Goal: Task Accomplishment & Management: Use online tool/utility

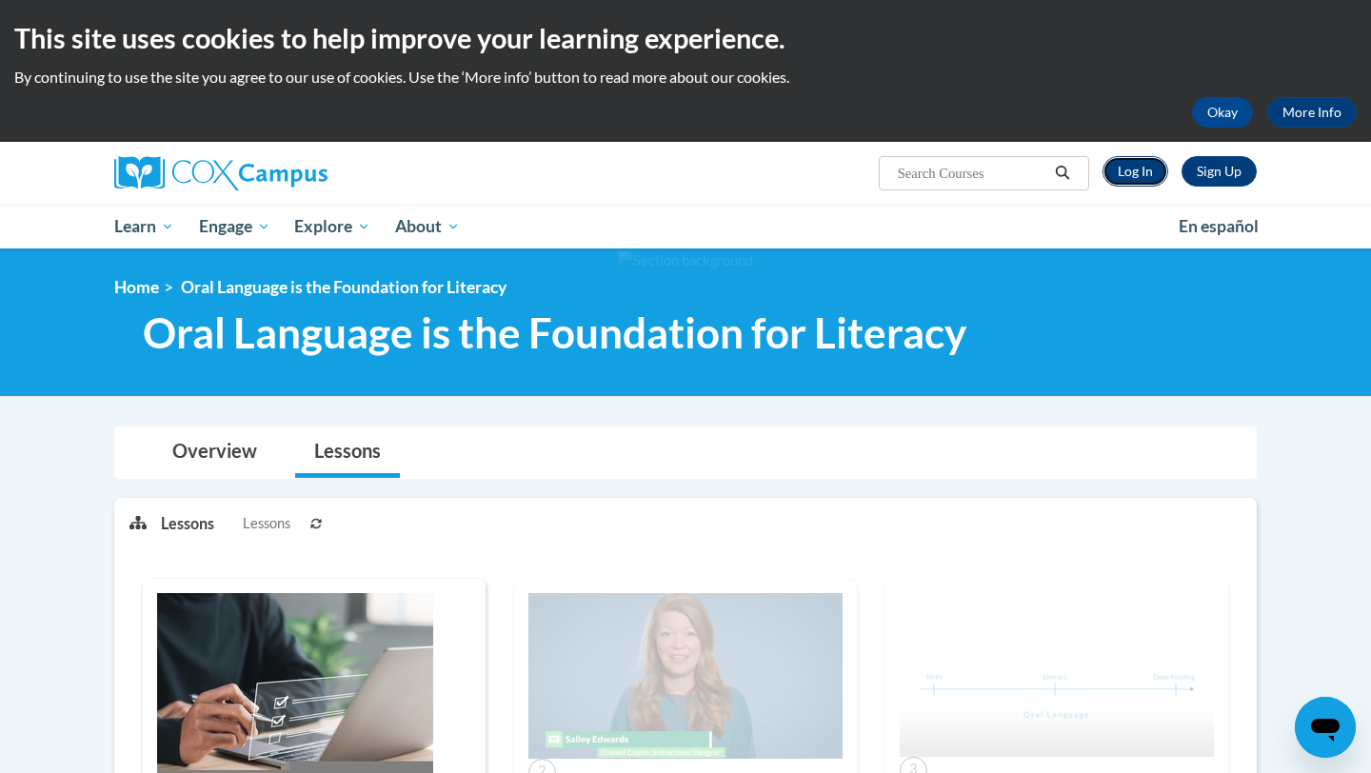
click at [1138, 168] on link "Log In" at bounding box center [1135, 171] width 66 height 30
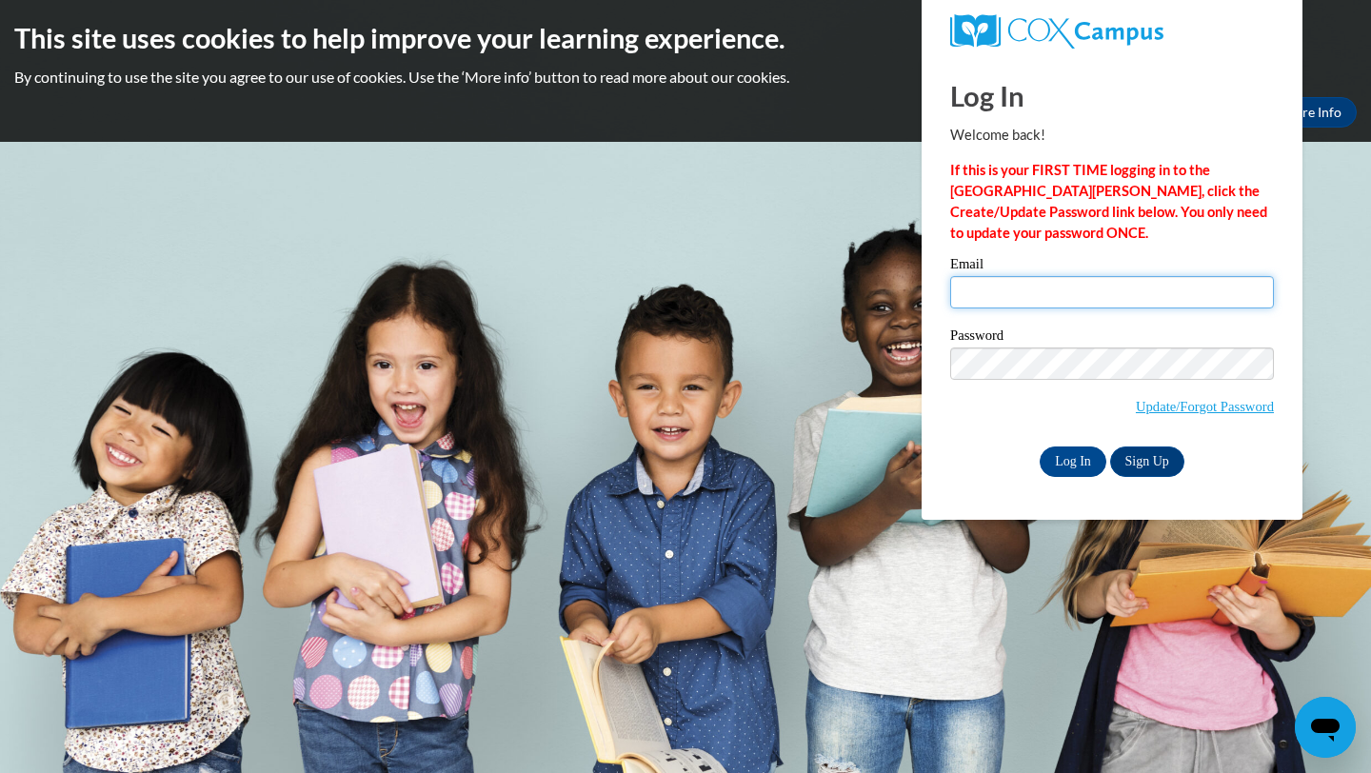
click at [1075, 302] on input "Email" at bounding box center [1112, 292] width 324 height 32
click at [999, 302] on input "Email" at bounding box center [1112, 292] width 324 height 32
type input "neeley.carter@carrollcountyschools.com"
click at [1064, 455] on input "Log In" at bounding box center [1072, 461] width 67 height 30
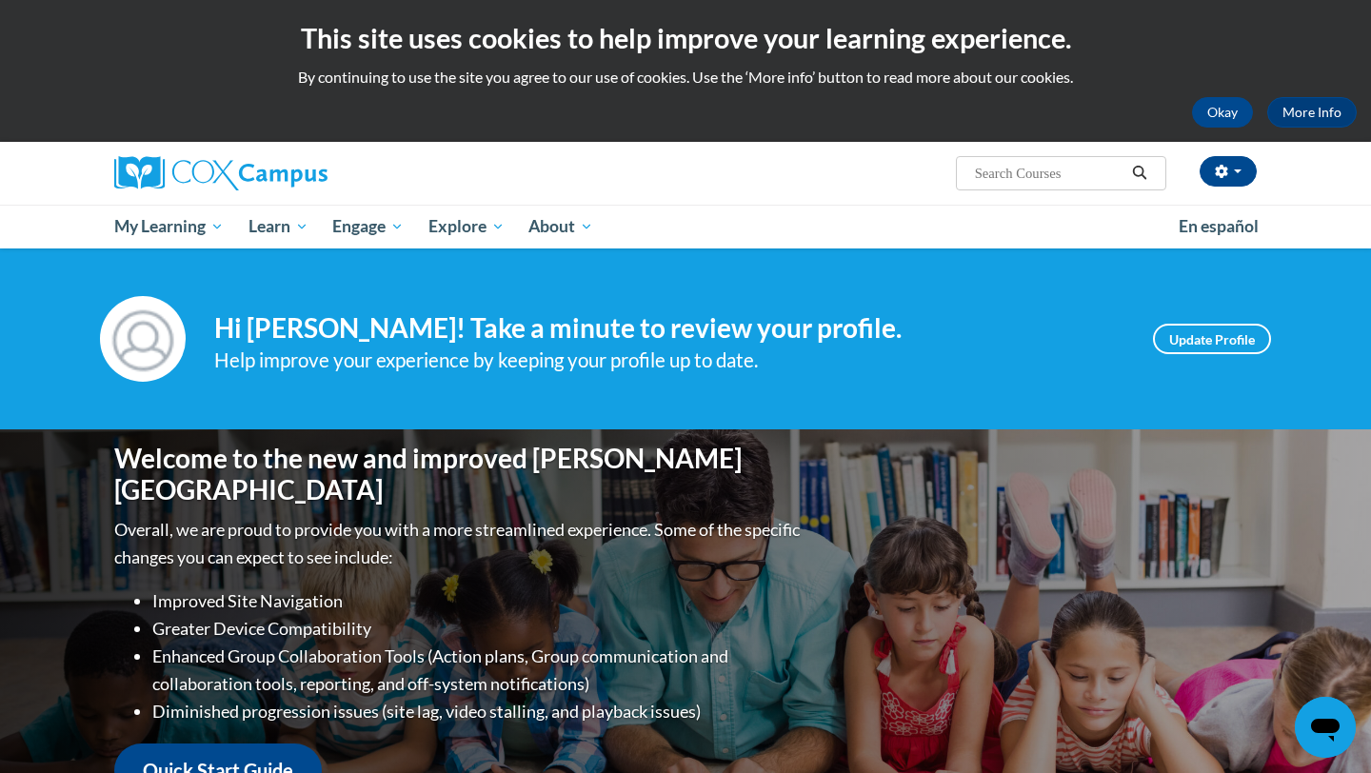
scroll to position [585, 0]
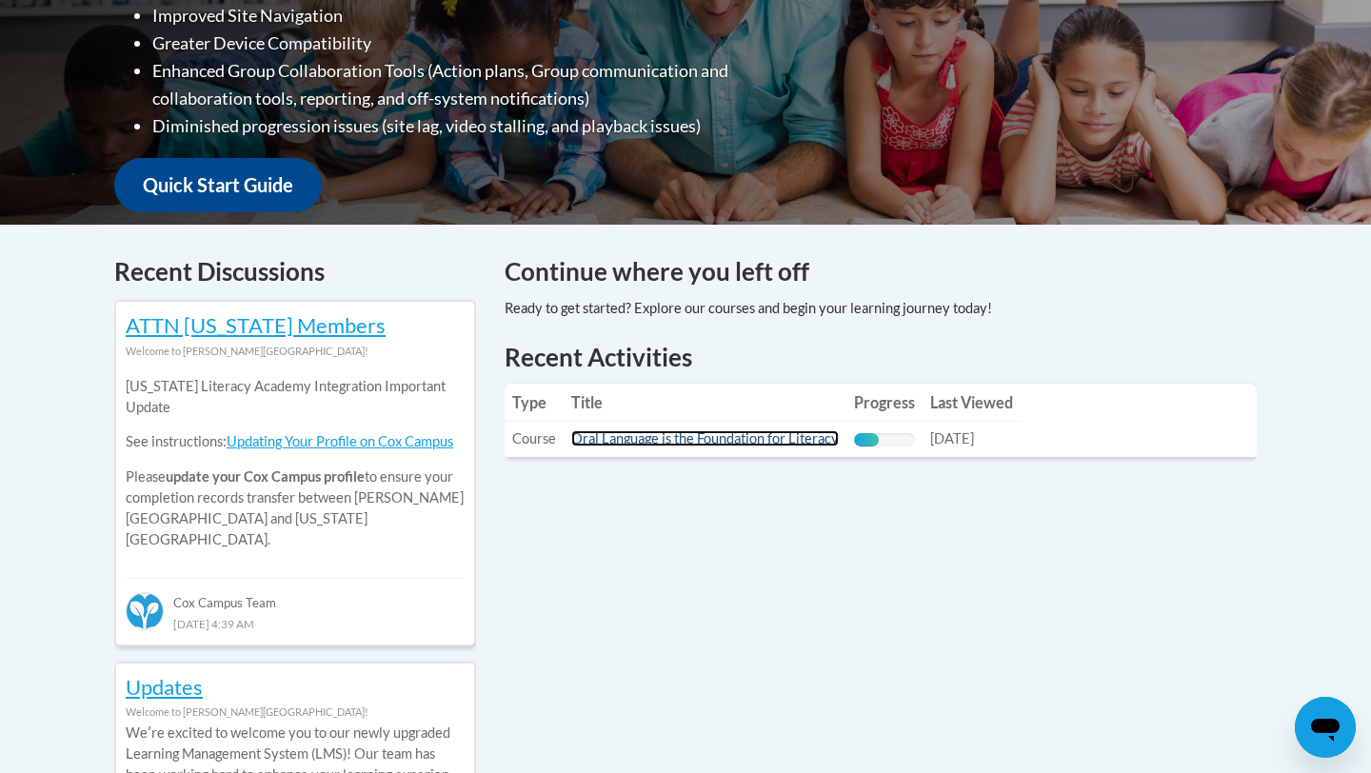
click at [656, 439] on link "Oral Language is the Foundation for Literacy" at bounding box center [704, 438] width 267 height 16
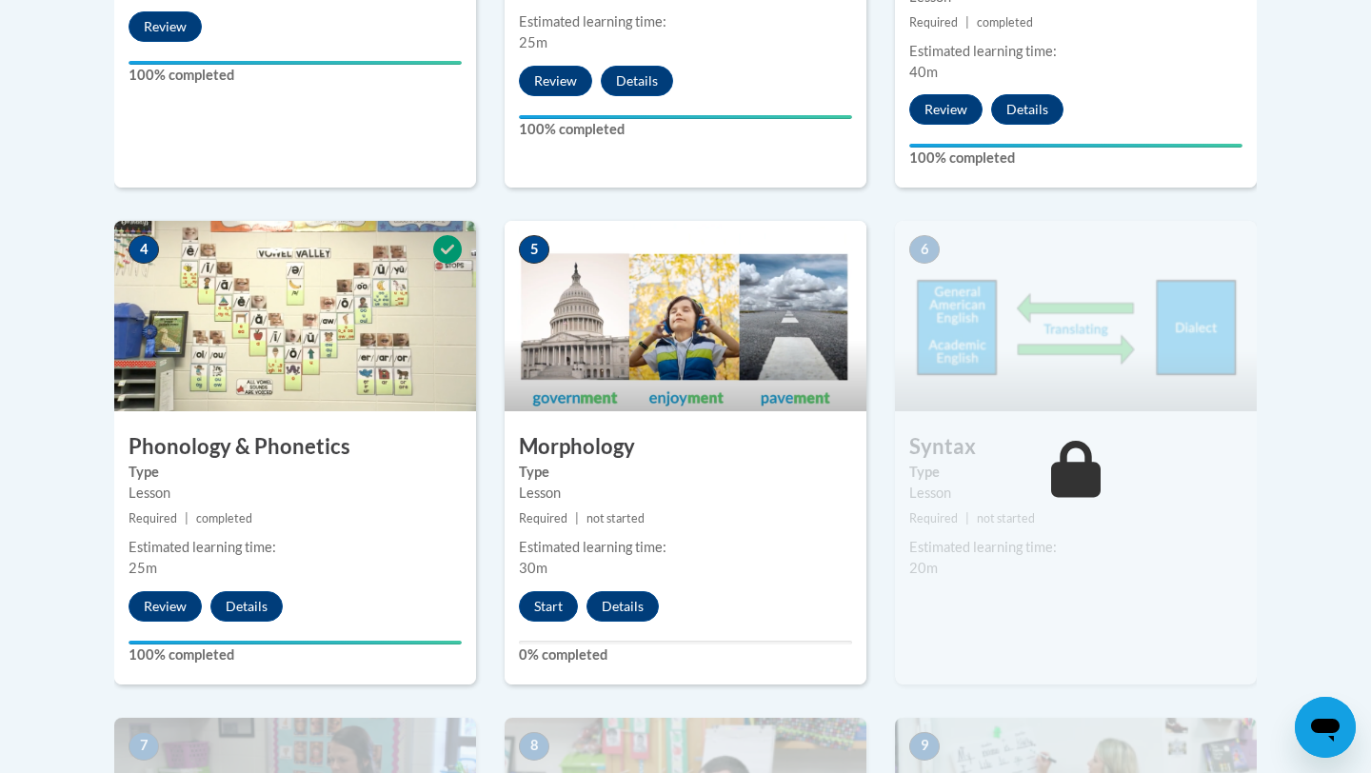
scroll to position [1055, 0]
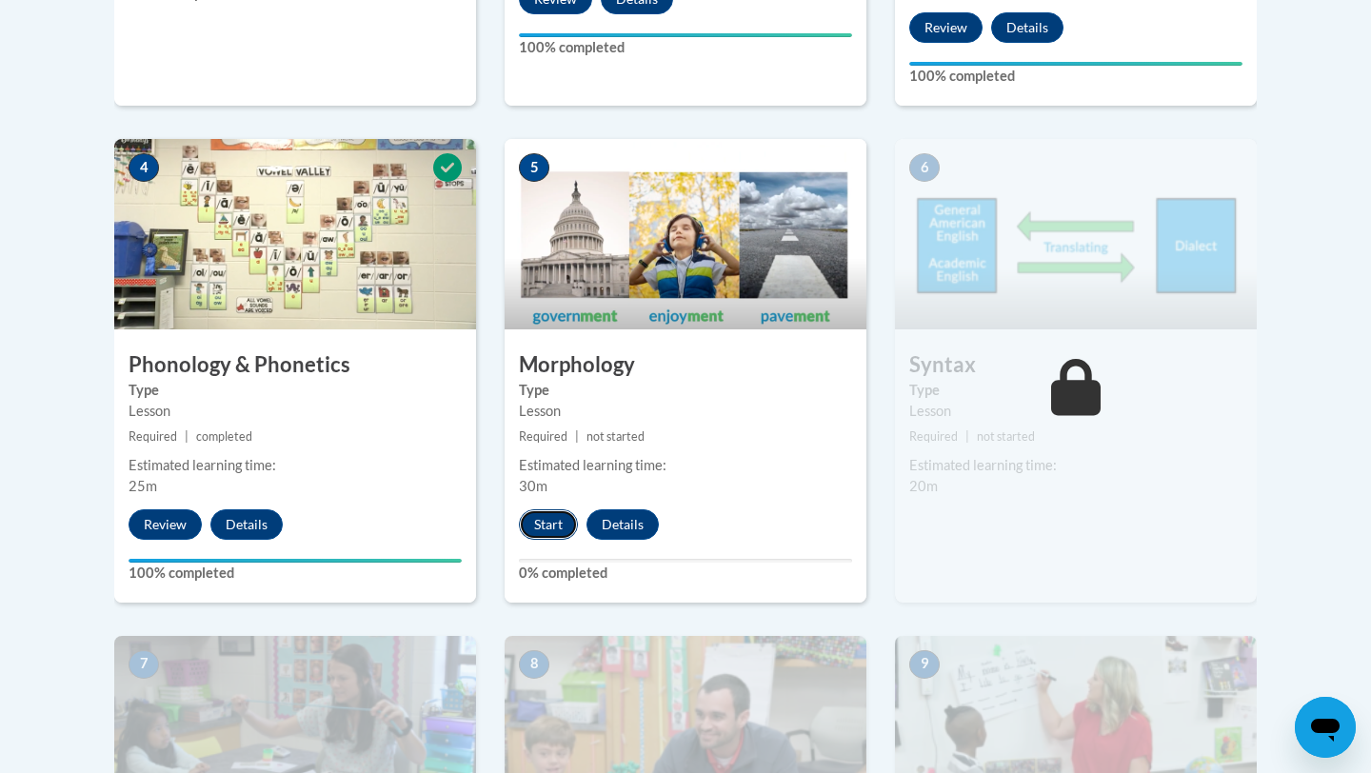
click at [543, 532] on button "Start" at bounding box center [548, 524] width 59 height 30
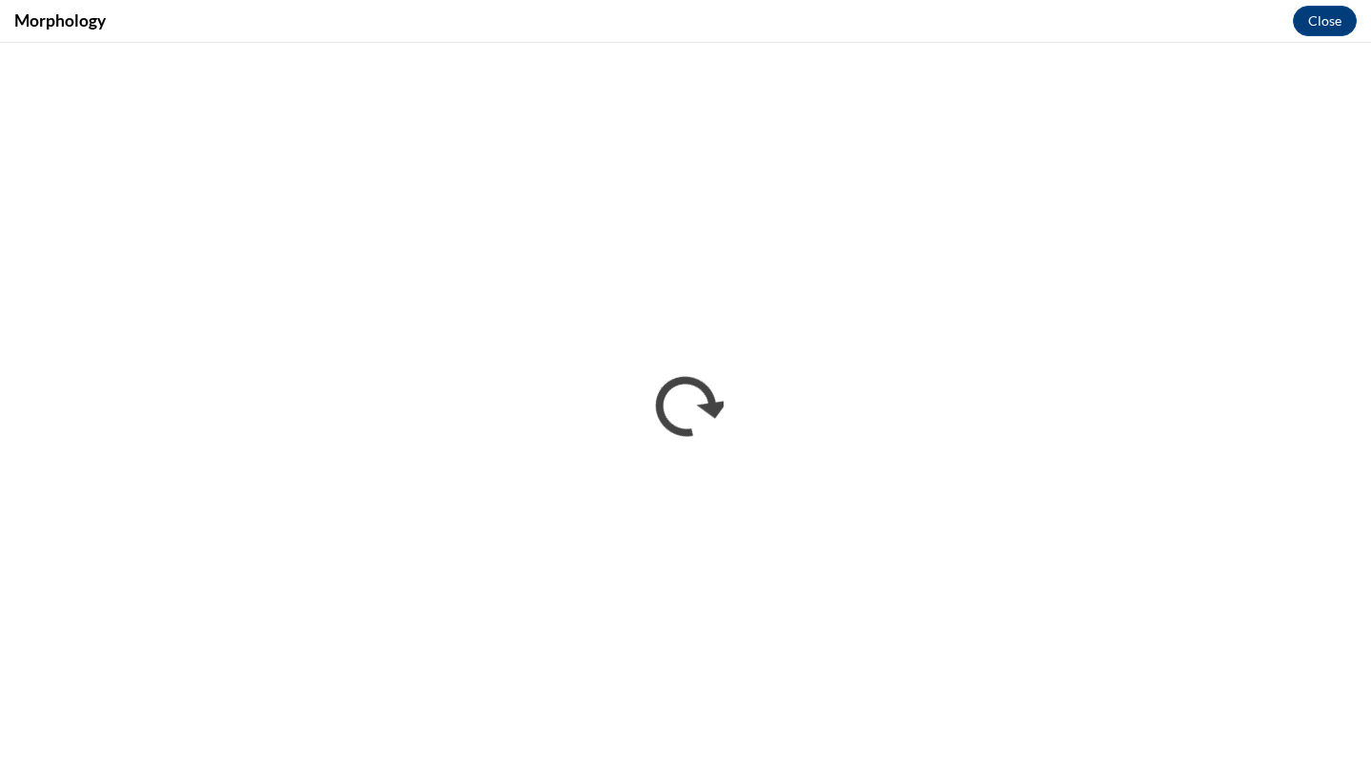
scroll to position [0, 0]
